Goal: Task Accomplishment & Management: Complete application form

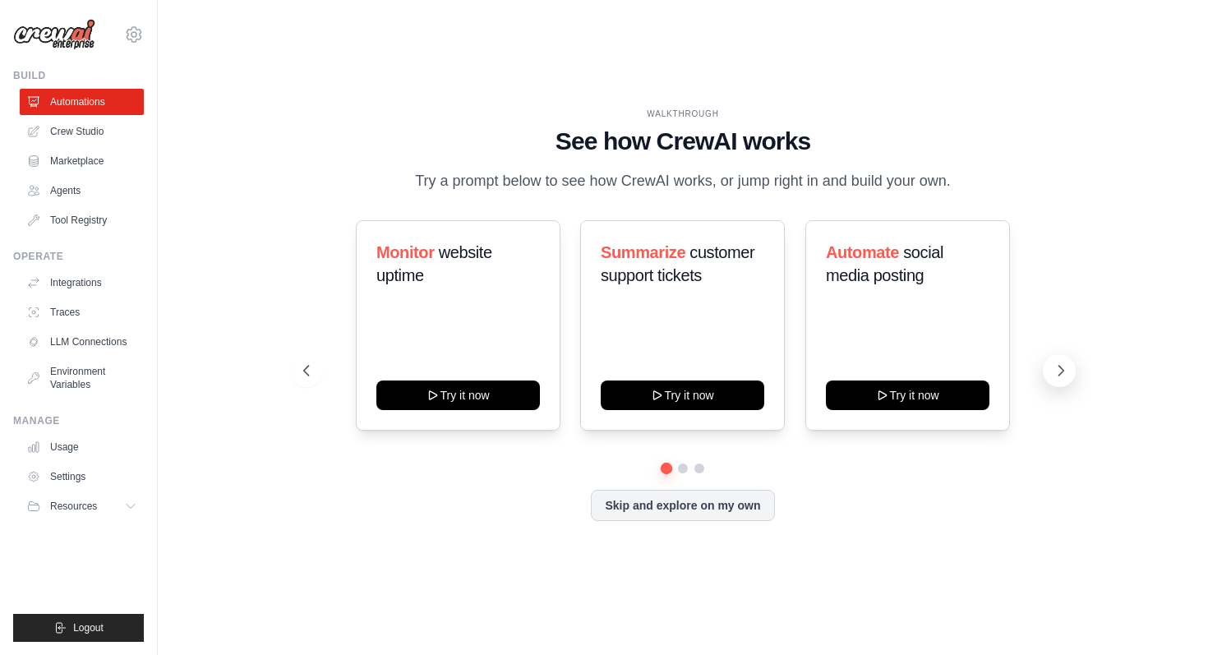
click at [1060, 375] on icon at bounding box center [1060, 371] width 5 height 10
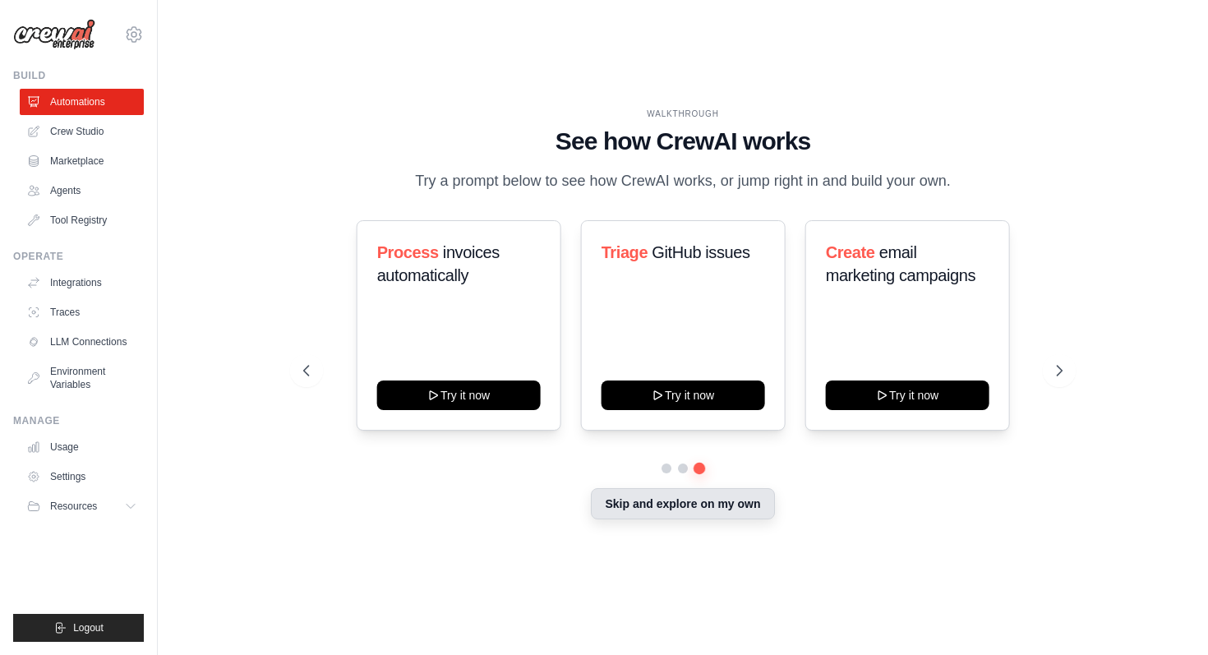
click at [743, 513] on button "Skip and explore on my own" at bounding box center [682, 503] width 183 height 31
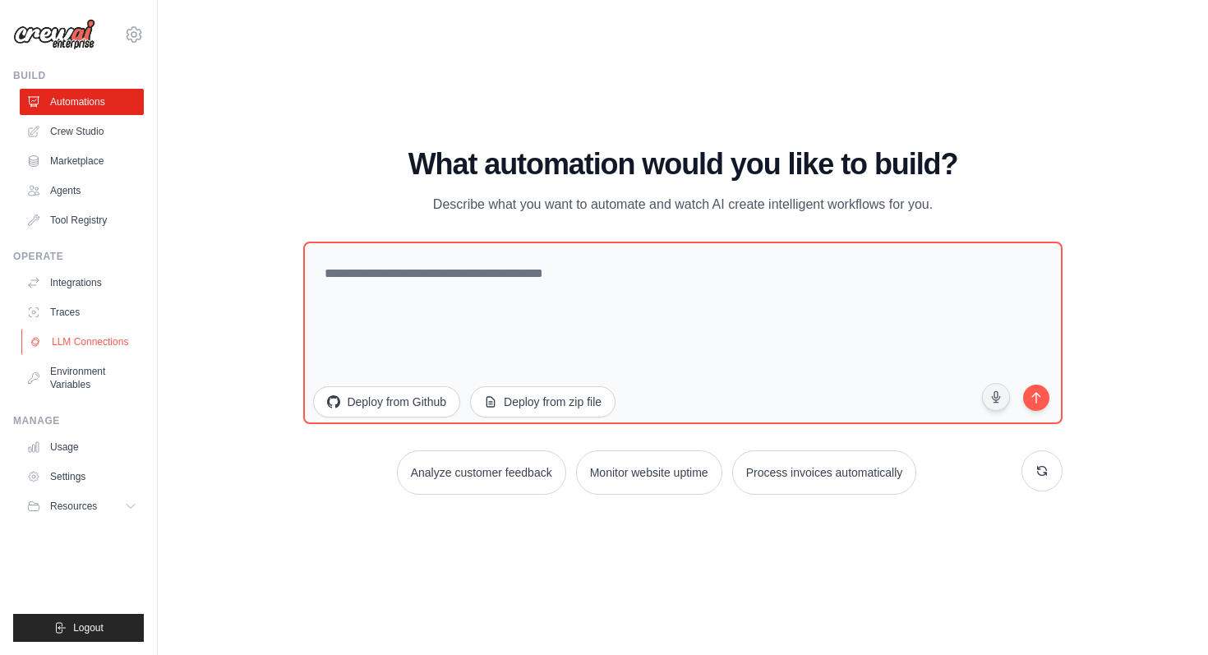
click at [111, 343] on link "LLM Connections" at bounding box center [83, 342] width 124 height 26
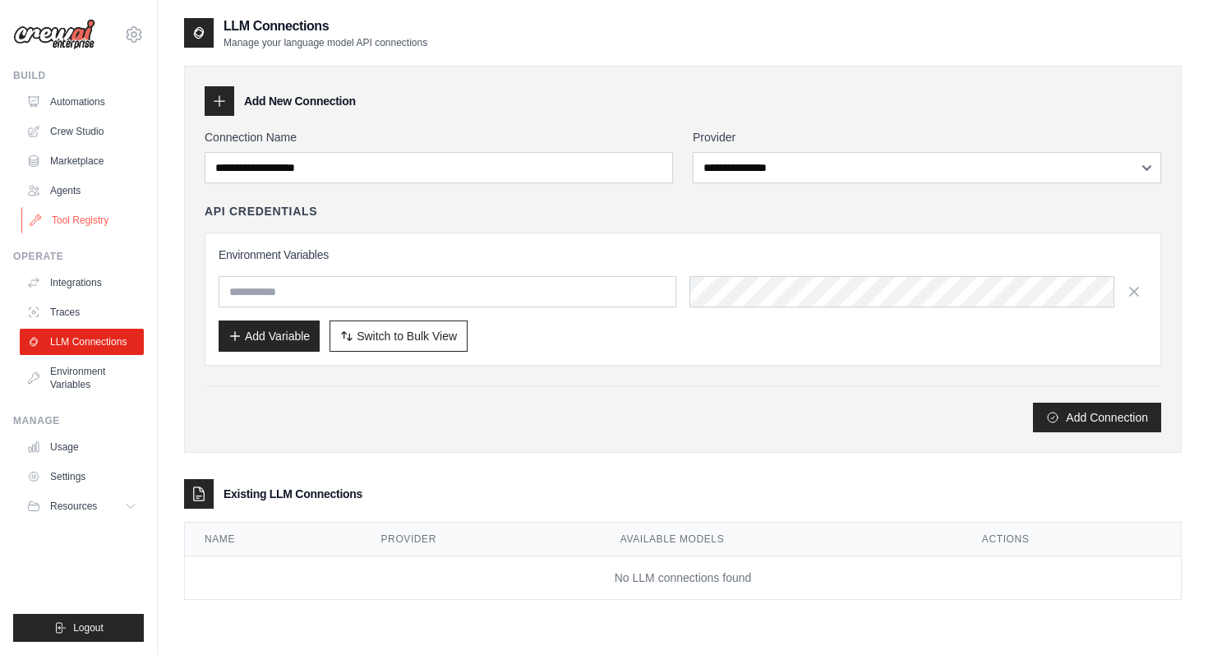
click at [85, 214] on link "Tool Registry" at bounding box center [83, 220] width 124 height 26
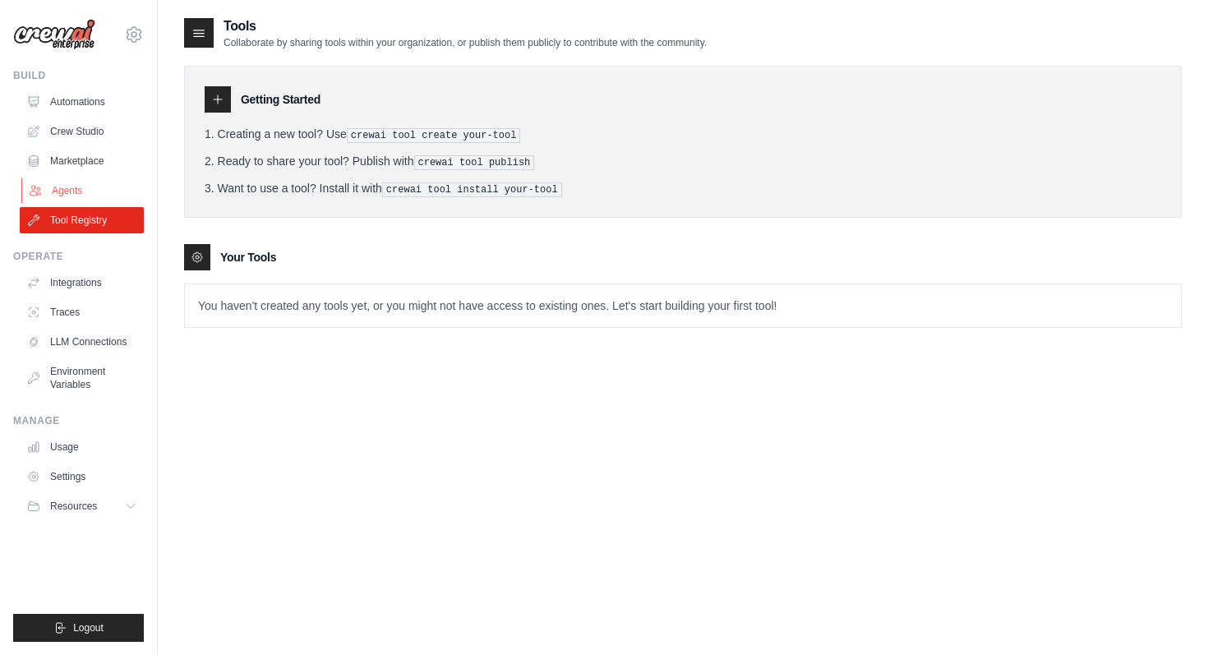
click at [74, 194] on link "Agents" at bounding box center [83, 190] width 124 height 26
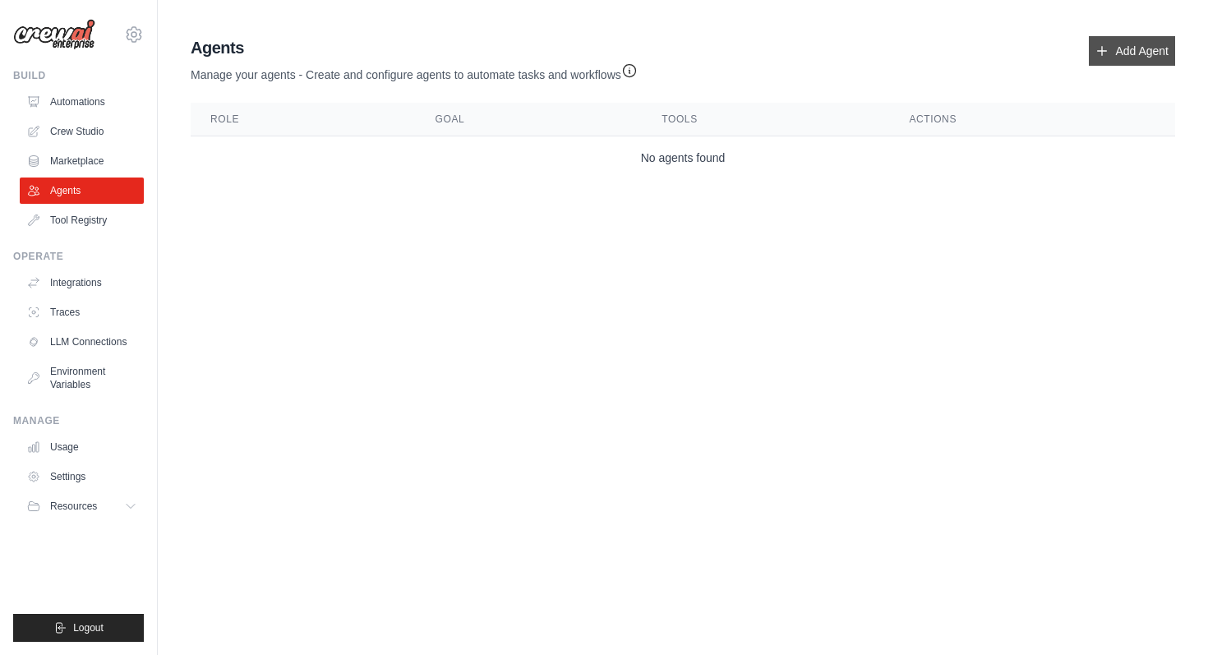
click at [1155, 40] on link "Add Agent" at bounding box center [1131, 51] width 86 height 30
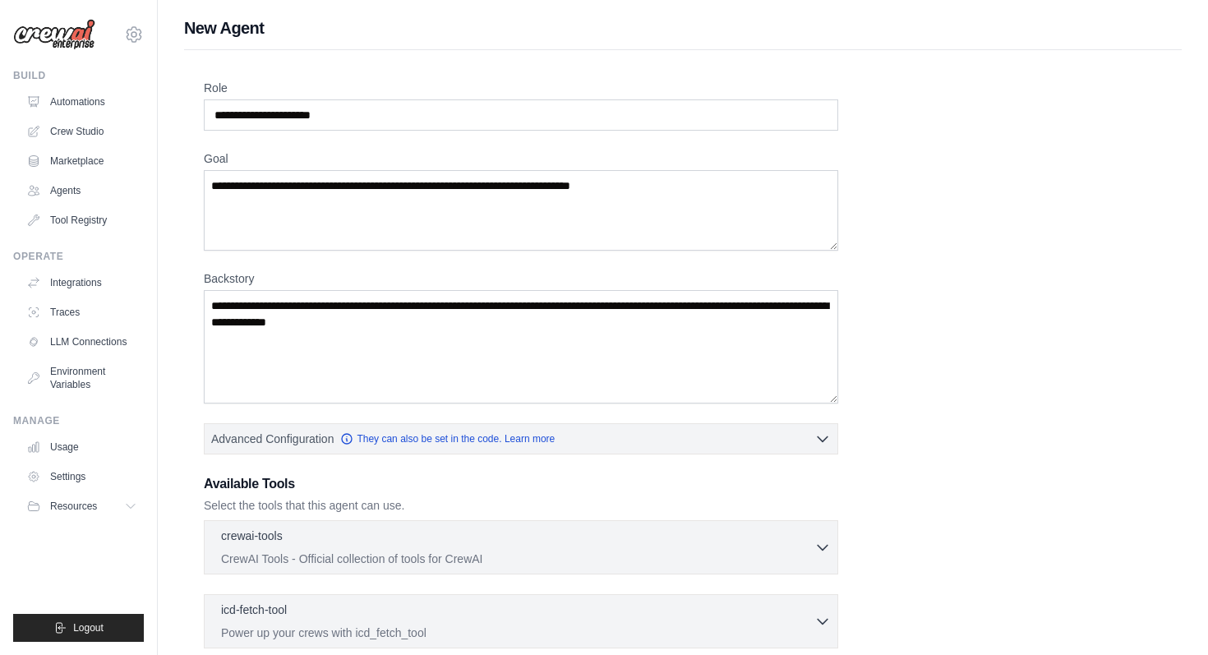
scroll to position [301, 0]
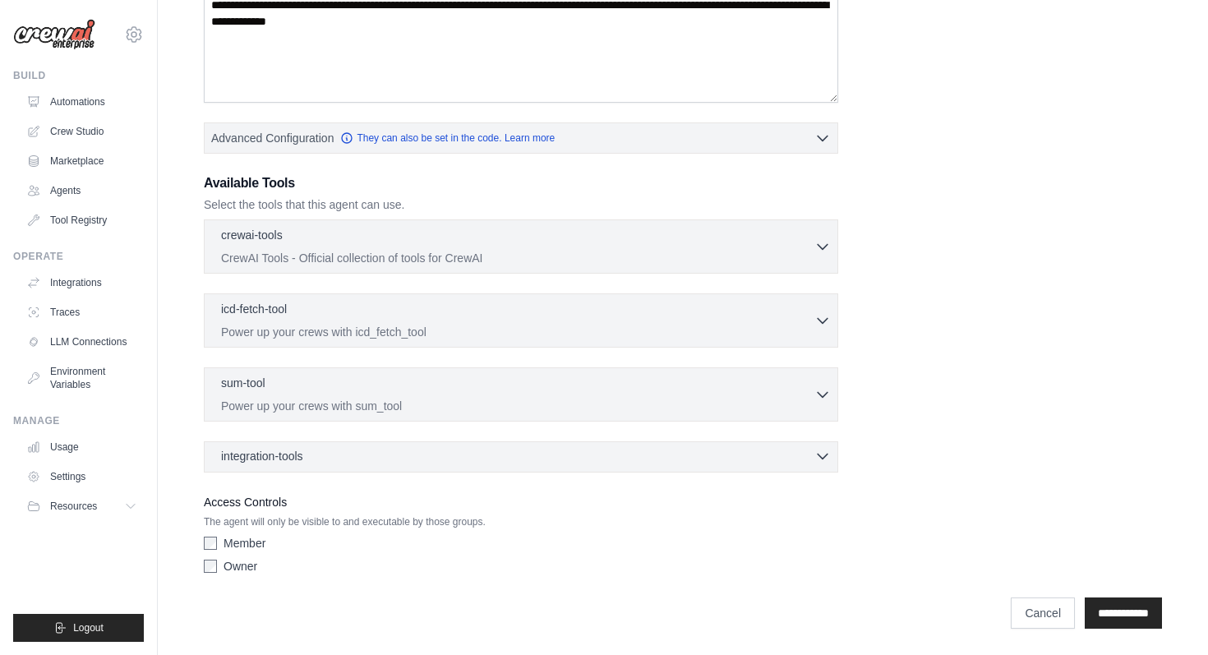
click at [427, 462] on div "integration-tools 0 selected" at bounding box center [526, 456] width 610 height 16
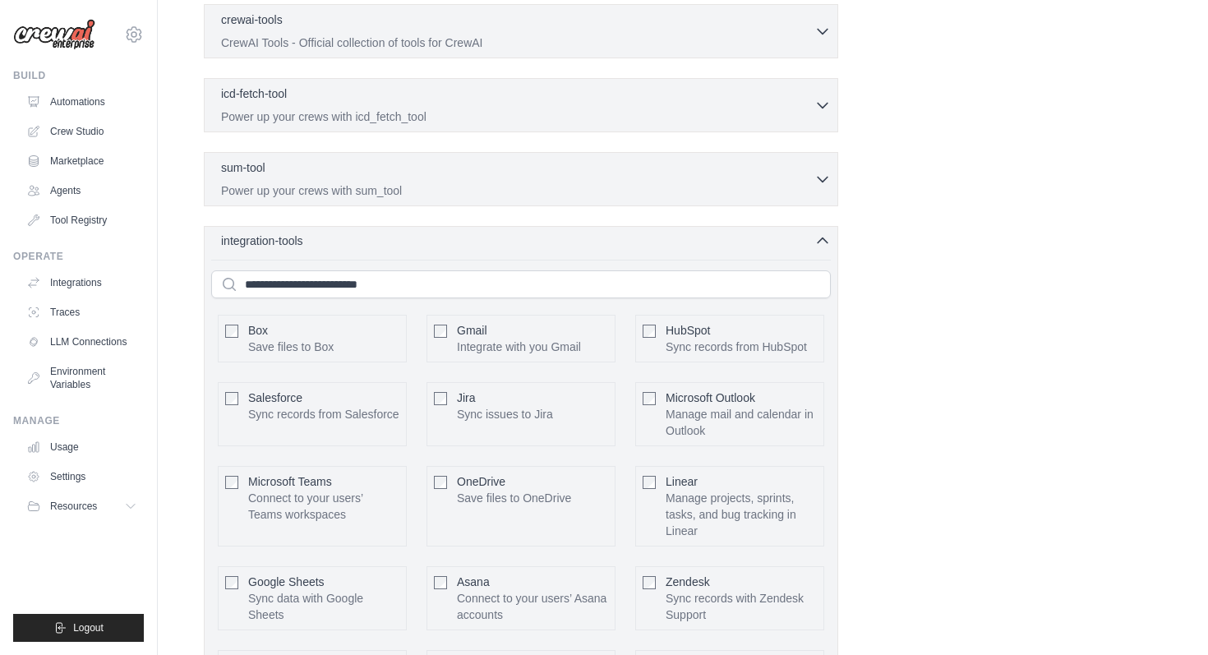
scroll to position [534, 0]
click at [347, 238] on div "integration-tools 0 selected" at bounding box center [526, 245] width 610 height 16
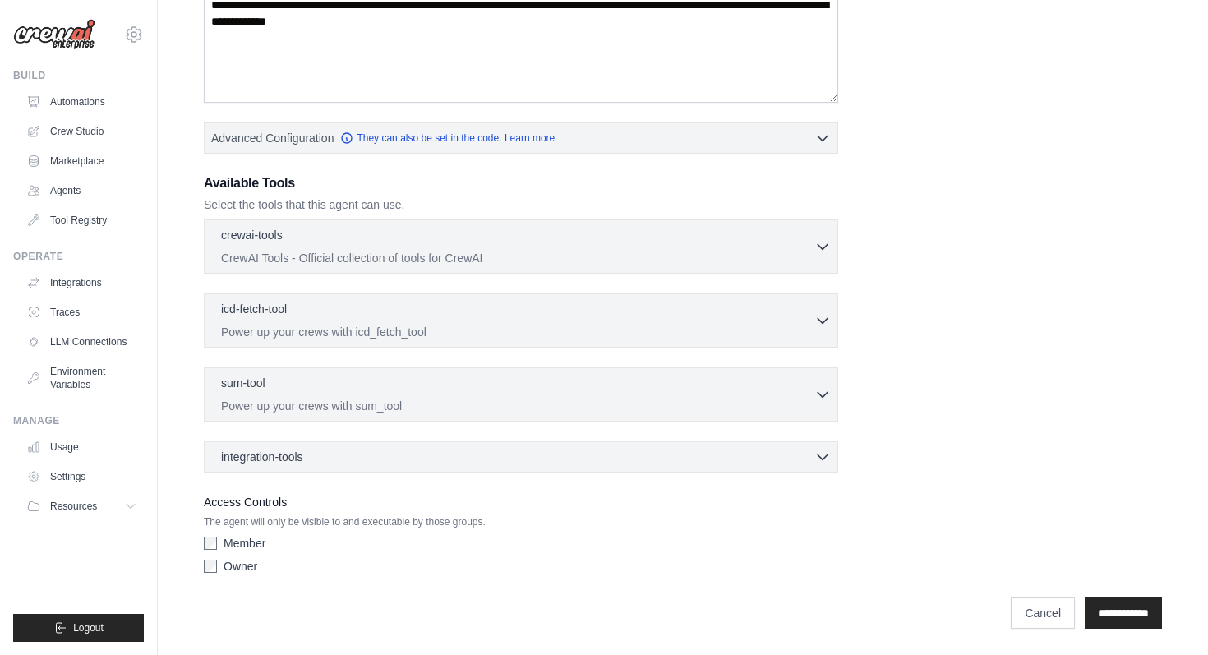
click at [341, 446] on div "integration-tools 0 selected Box Save files to Box Gmail" at bounding box center [521, 456] width 634 height 31
click at [320, 458] on div "integration-tools 0 selected" at bounding box center [526, 456] width 610 height 16
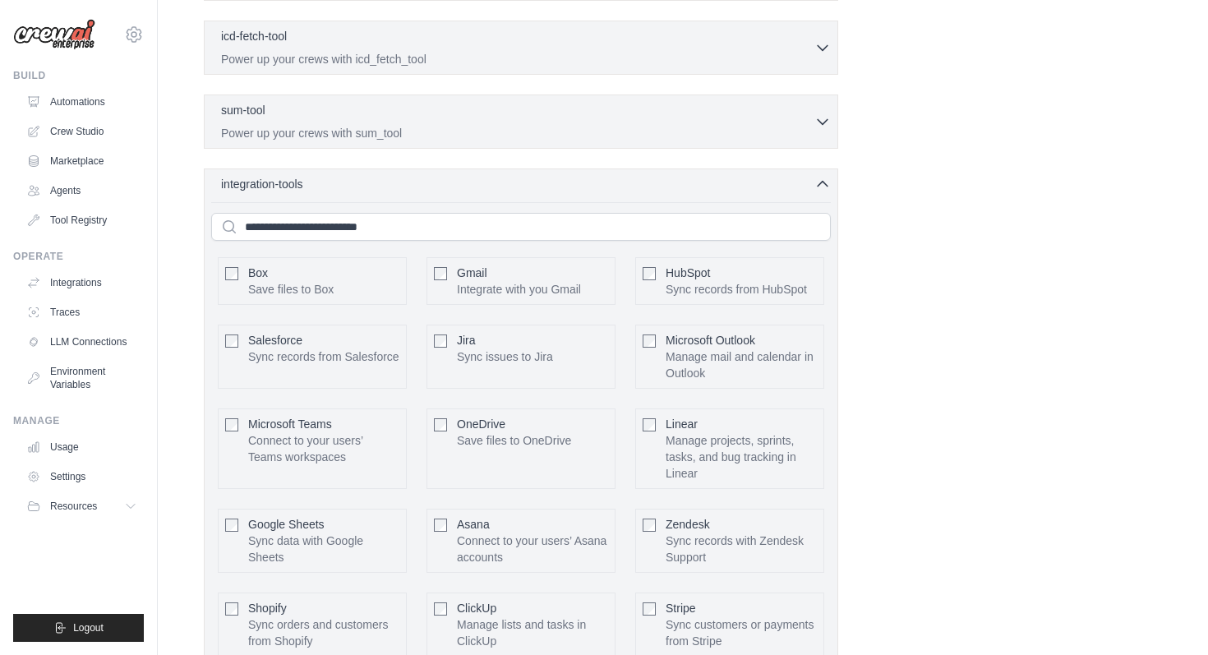
scroll to position [557, 0]
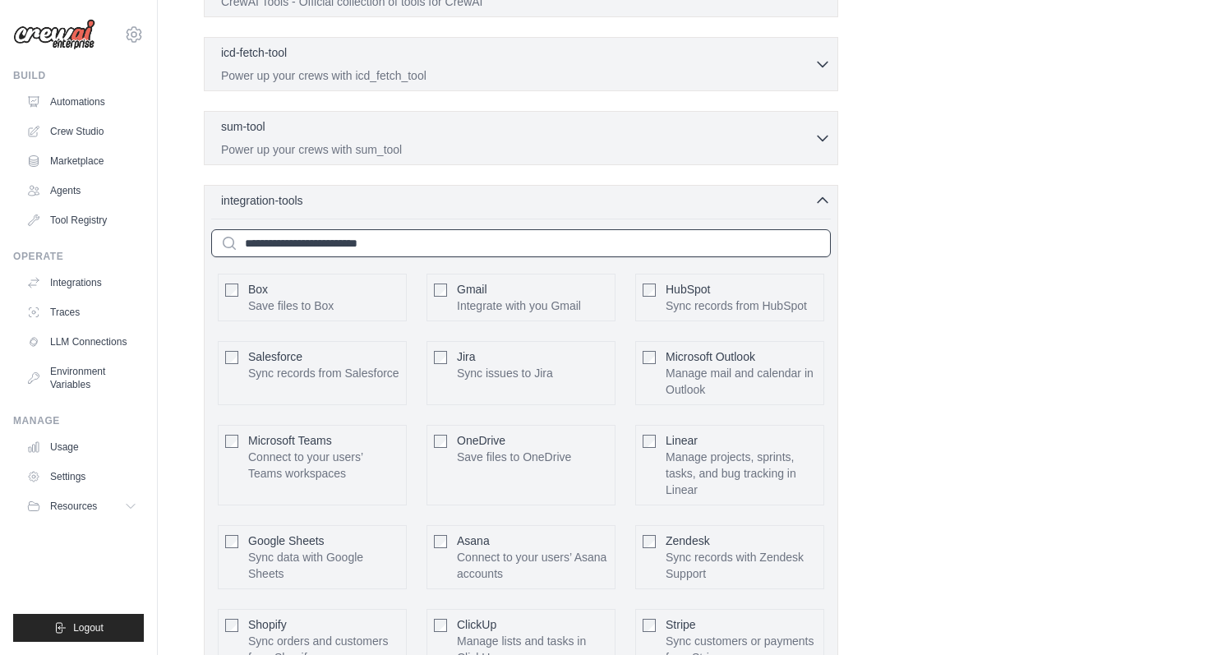
click at [320, 242] on input "text" at bounding box center [520, 243] width 619 height 28
type input "*"
click at [403, 117] on div "sum-tool 0 selected" at bounding box center [517, 127] width 593 height 20
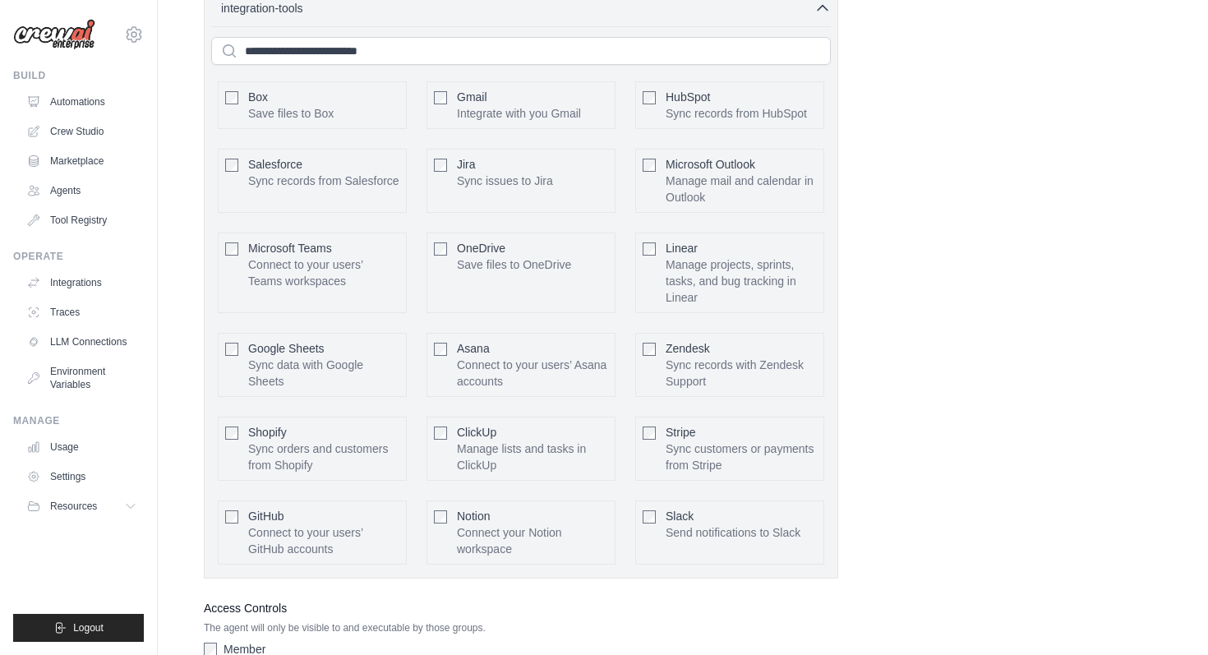
scroll to position [920, 0]
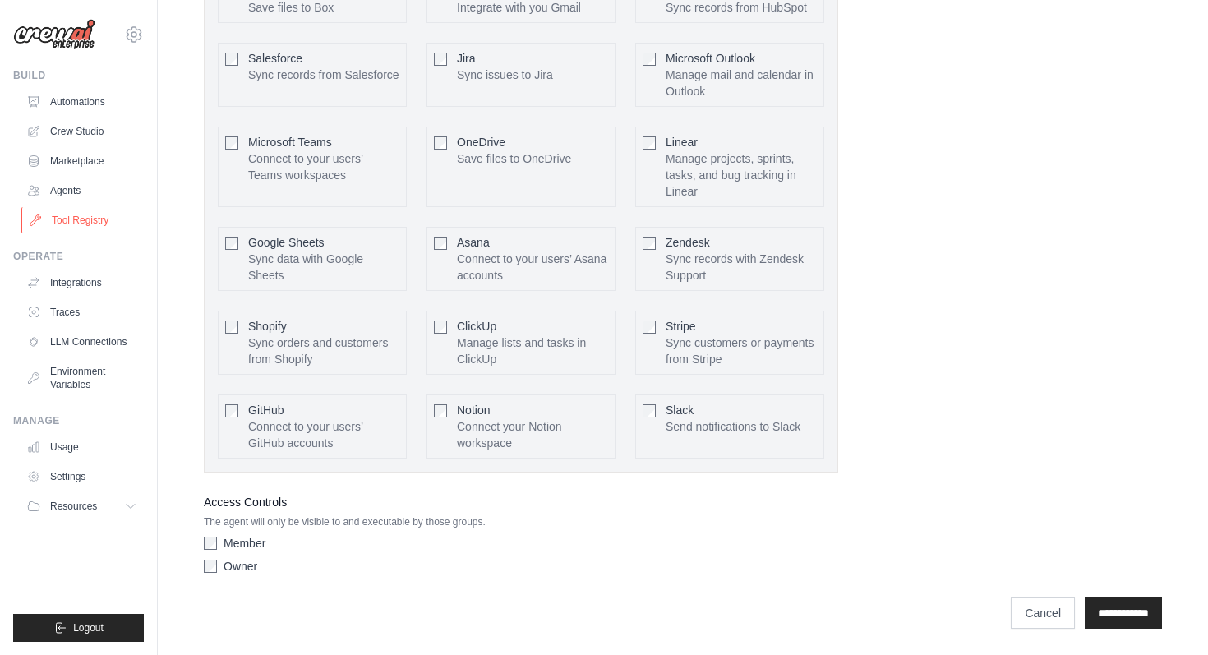
click at [93, 210] on link "Tool Registry" at bounding box center [83, 220] width 124 height 26
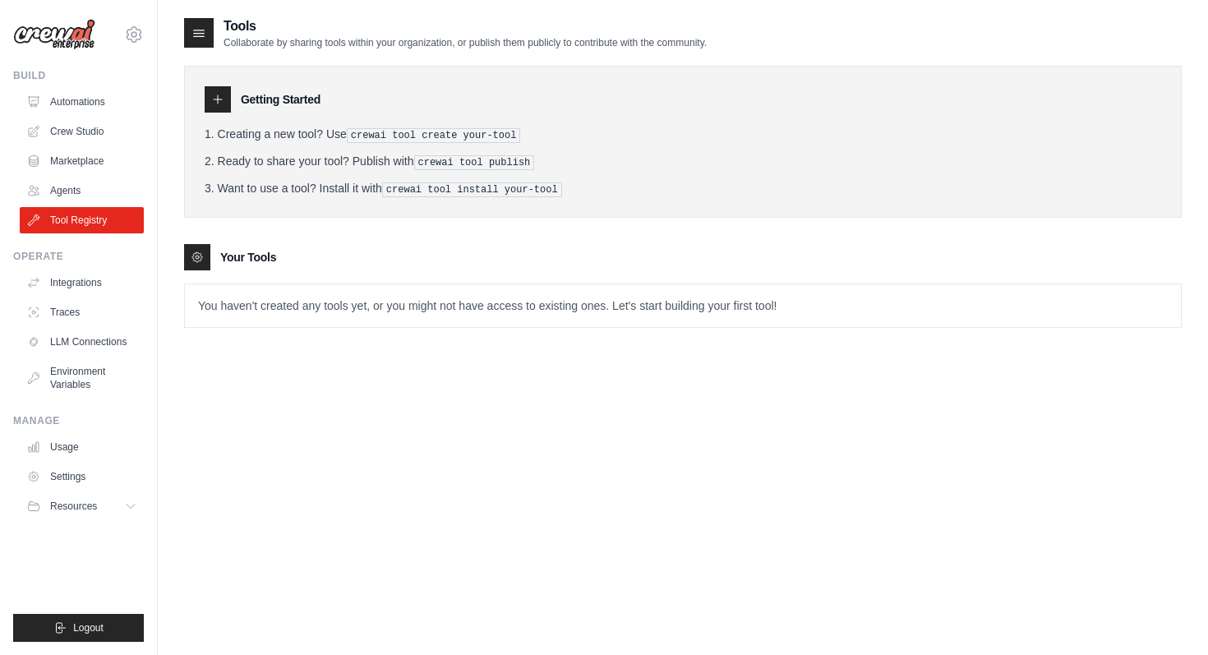
click at [283, 302] on p "You haven't created any tools yet, or you might not have access to existing one…" at bounding box center [683, 305] width 996 height 43
click at [529, 463] on div "Tools Collaborate by sharing tools within your organization, or publish them pu…" at bounding box center [682, 343] width 997 height 655
